Goal: Find specific page/section: Find specific page/section

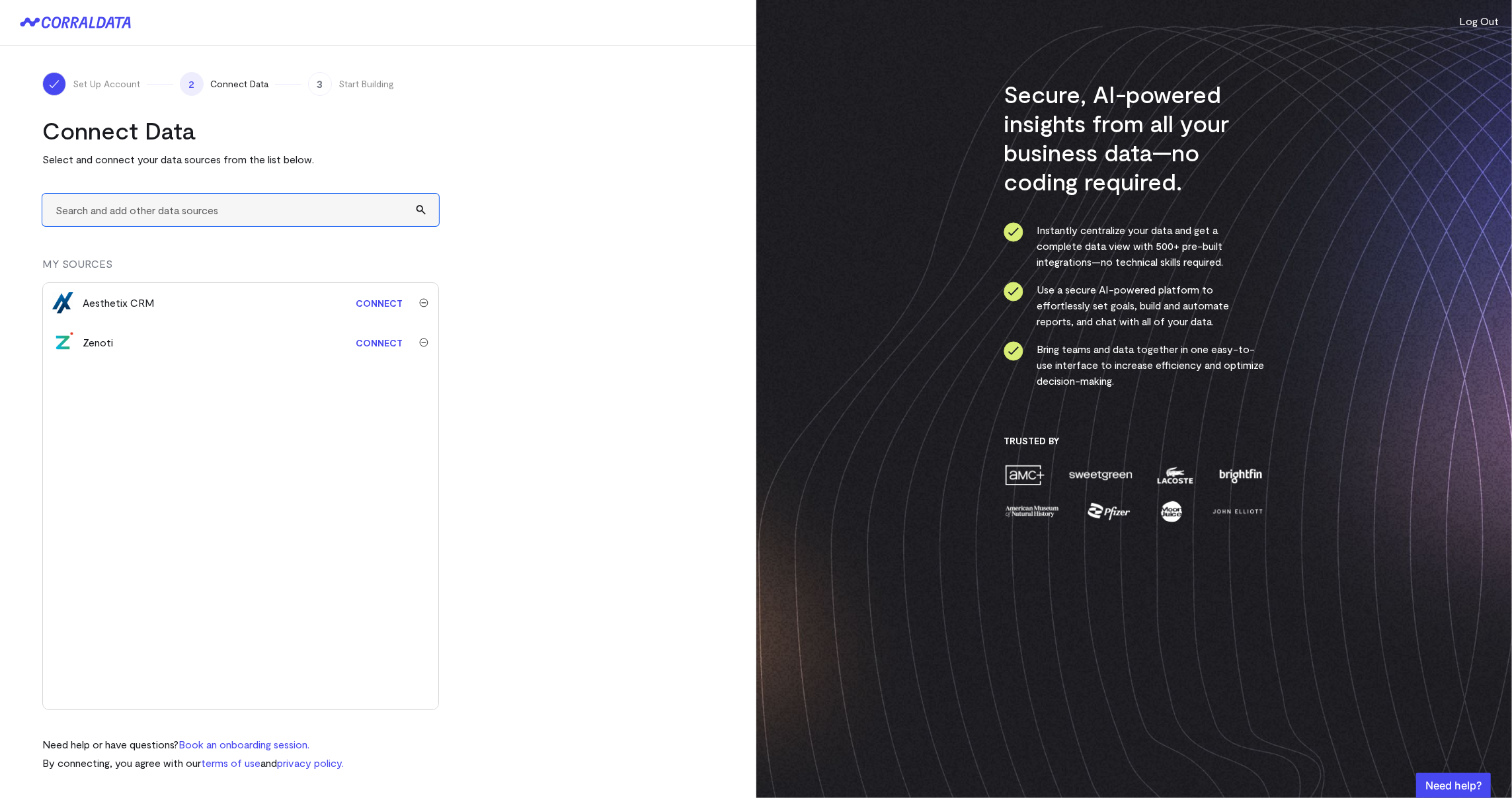
click at [172, 210] on input "text" at bounding box center [240, 209] width 397 height 32
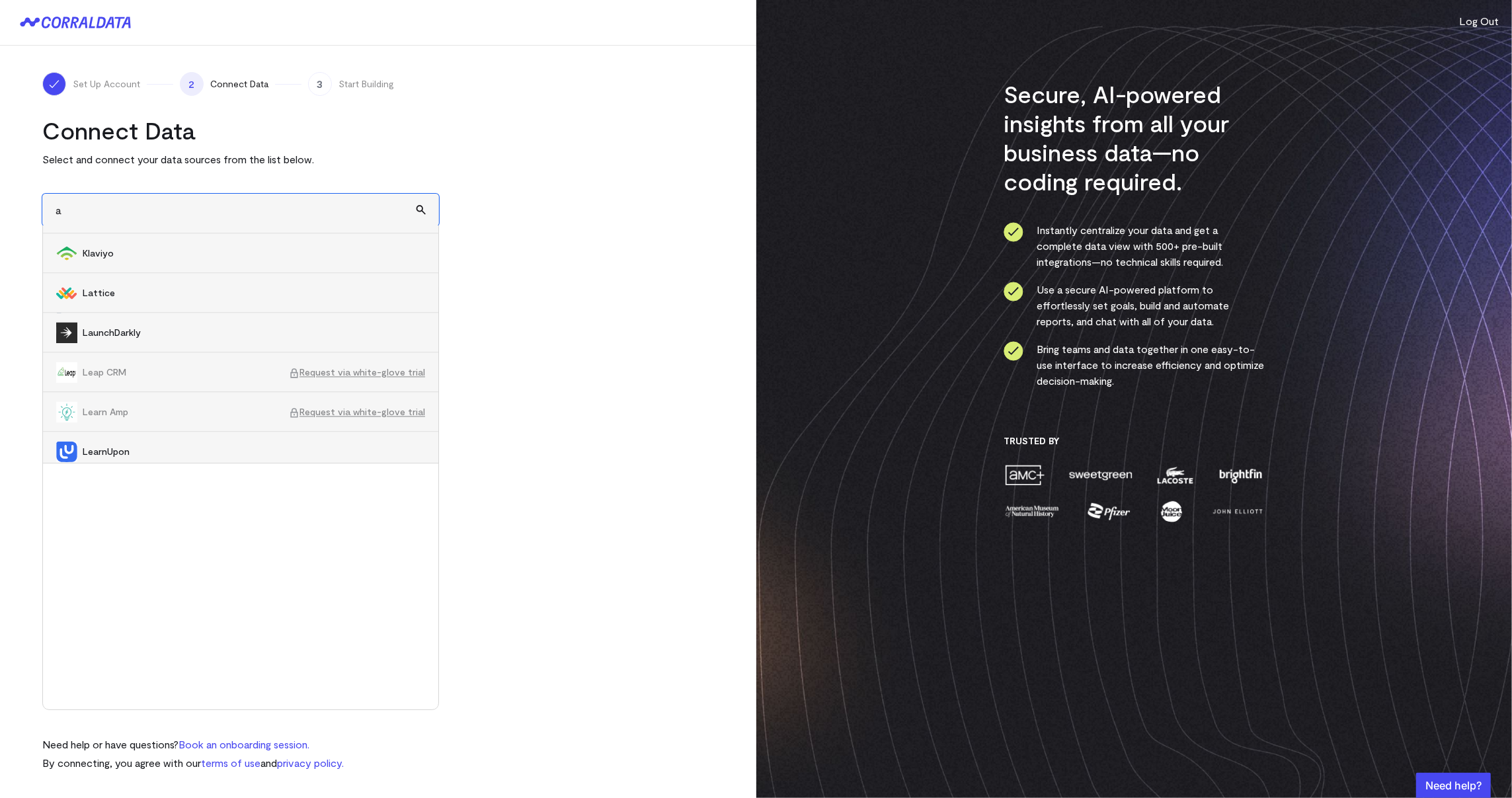
scroll to position [8560, 0]
type input "a"
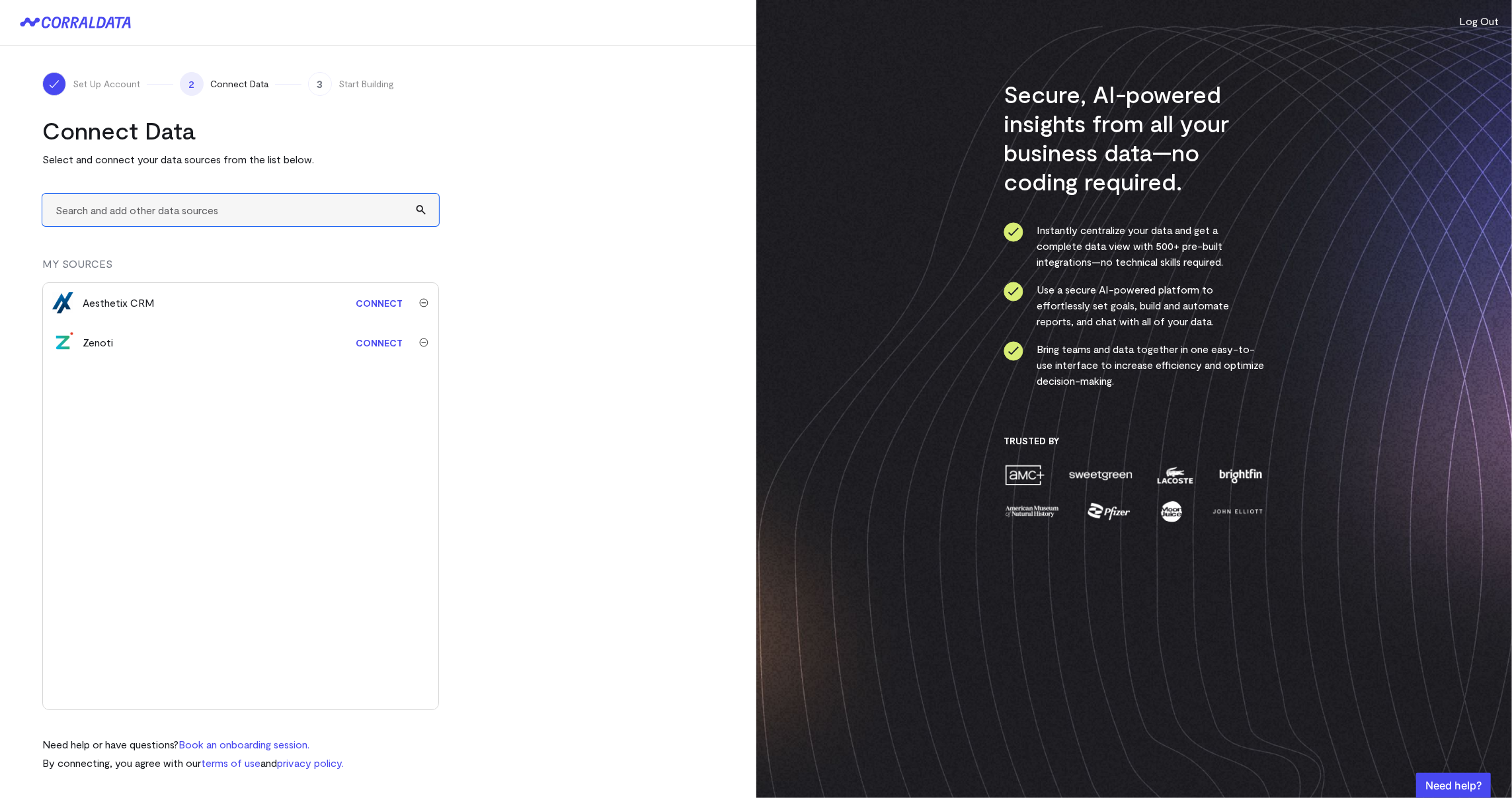
click at [155, 215] on input "text" at bounding box center [240, 209] width 397 height 32
type input "scor"
